Goal: Task Accomplishment & Management: Manage account settings

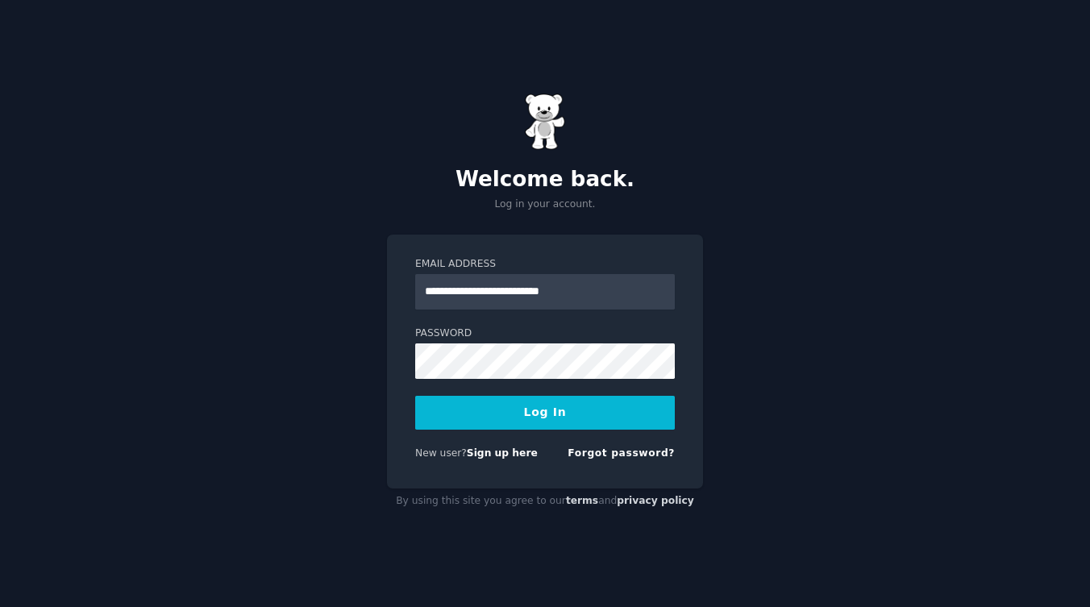
type input "**********"
click at [545, 412] on button "Log In" at bounding box center [545, 413] width 260 height 34
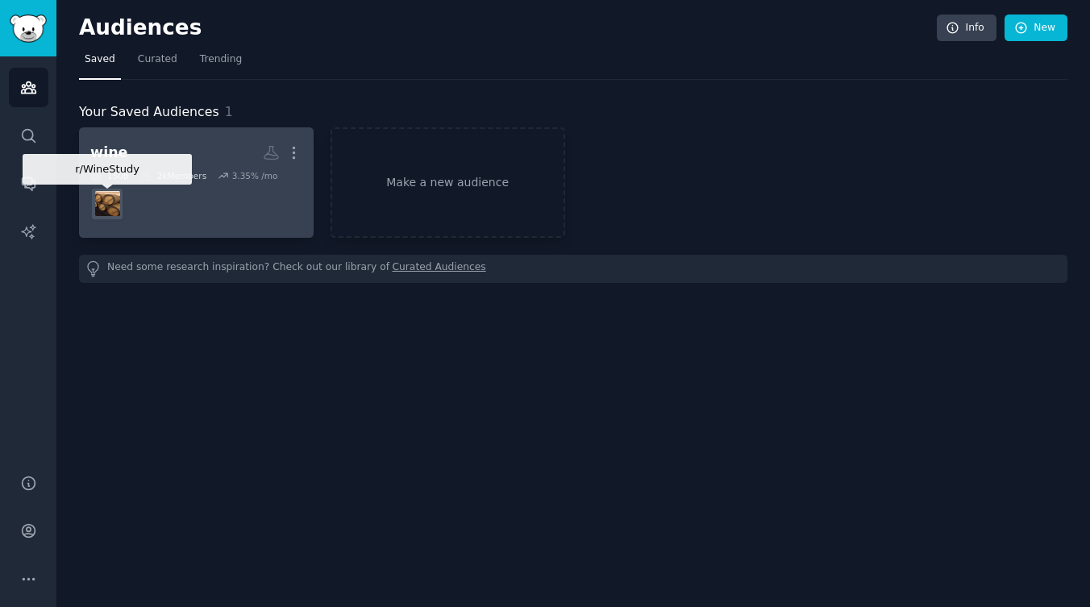
click at [116, 200] on img at bounding box center [107, 203] width 25 height 25
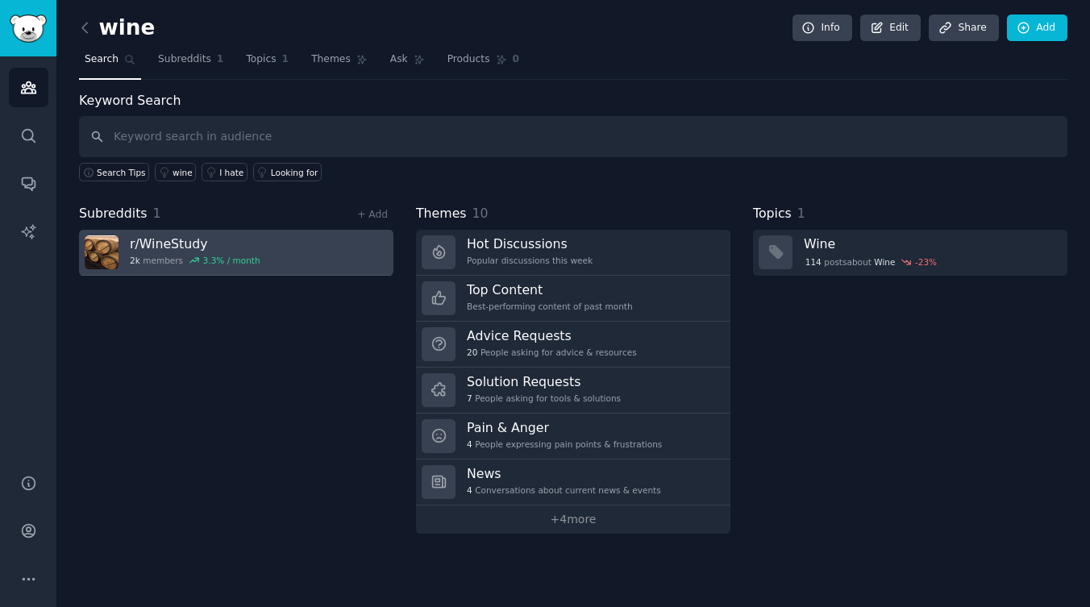
click at [107, 261] on img at bounding box center [102, 252] width 34 height 34
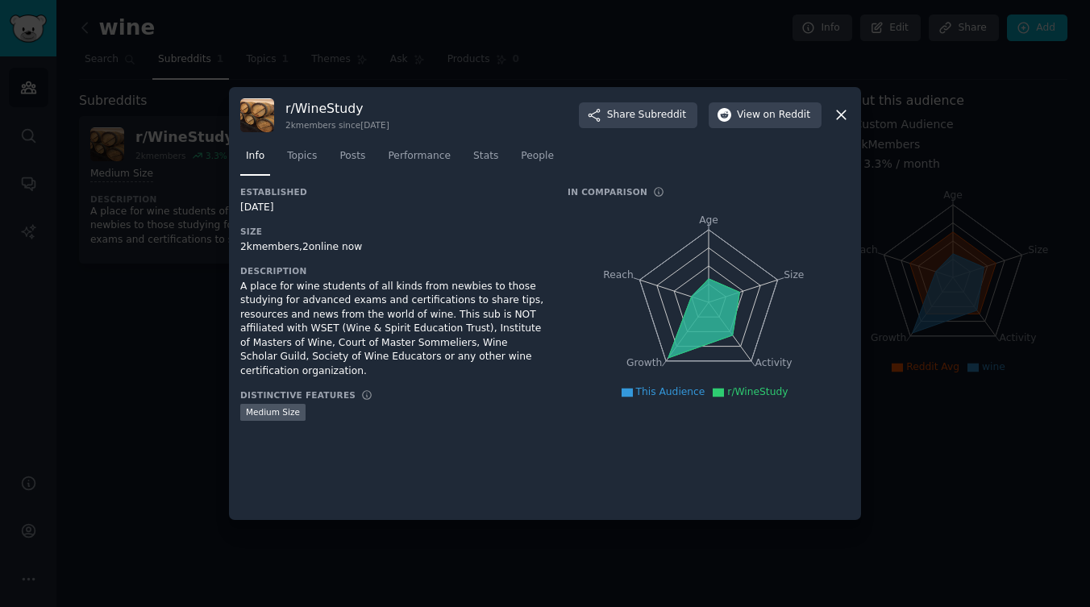
click at [262, 111] on img at bounding box center [257, 115] width 34 height 34
click at [841, 118] on icon at bounding box center [841, 114] width 17 height 17
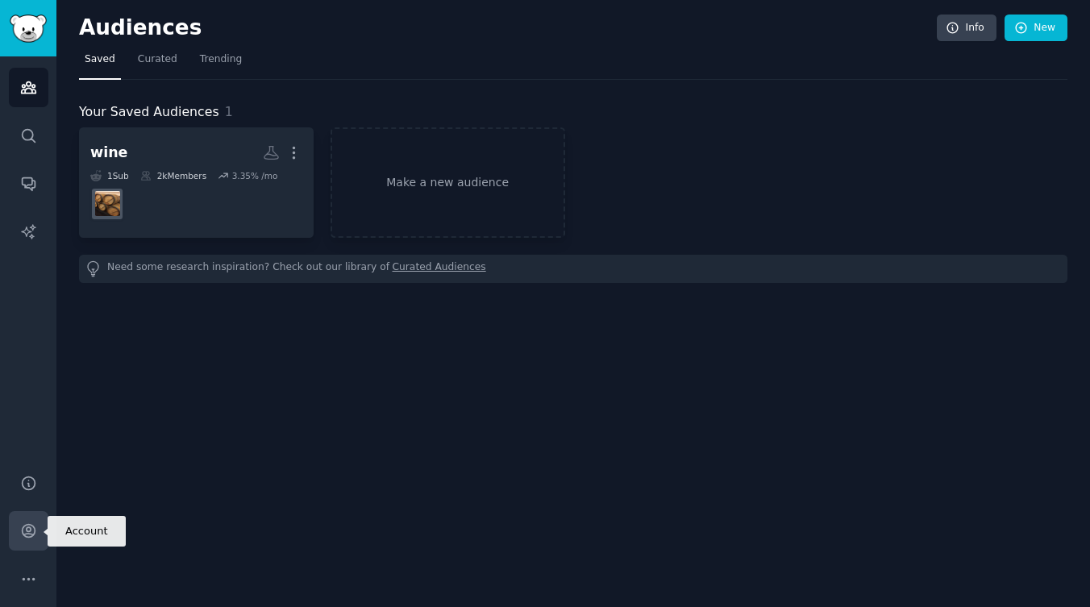
click at [37, 526] on link "Account" at bounding box center [29, 531] width 40 height 40
